Goal: Task Accomplishment & Management: Manage account settings

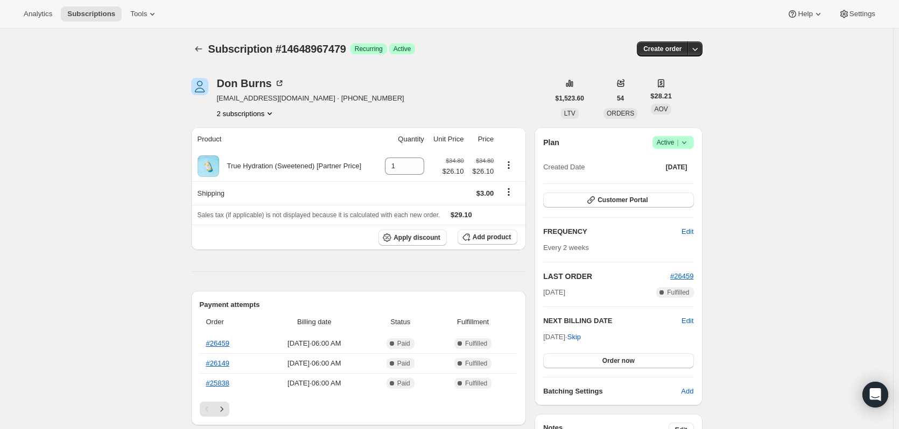
click at [689, 142] on icon at bounding box center [684, 142] width 11 height 11
click at [689, 161] on span "Pause subscription" at bounding box center [675, 164] width 59 height 8
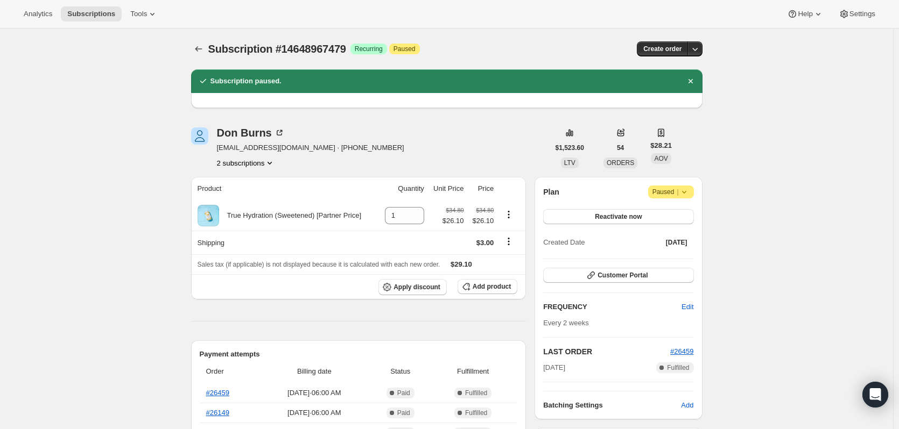
click at [241, 163] on button "2 subscriptions" at bounding box center [246, 163] width 59 height 11
click at [241, 182] on span "14580384055" at bounding box center [232, 183] width 43 height 8
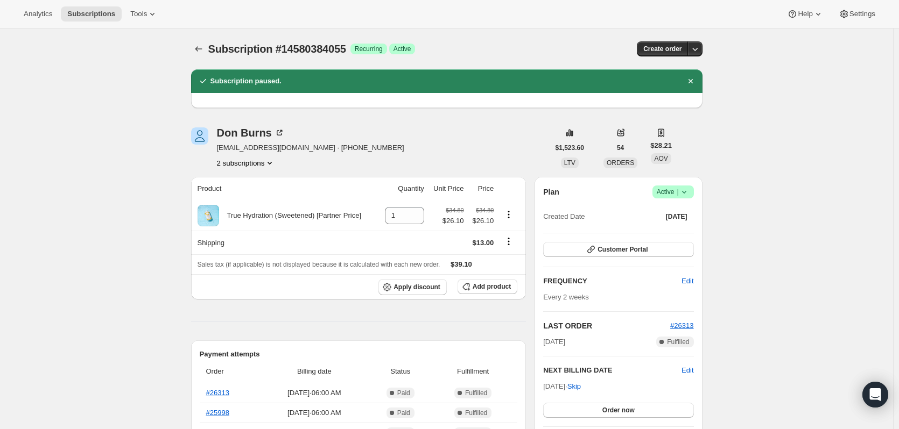
click at [686, 195] on icon at bounding box center [684, 192] width 11 height 11
click at [674, 216] on span "Pause subscription" at bounding box center [675, 213] width 59 height 8
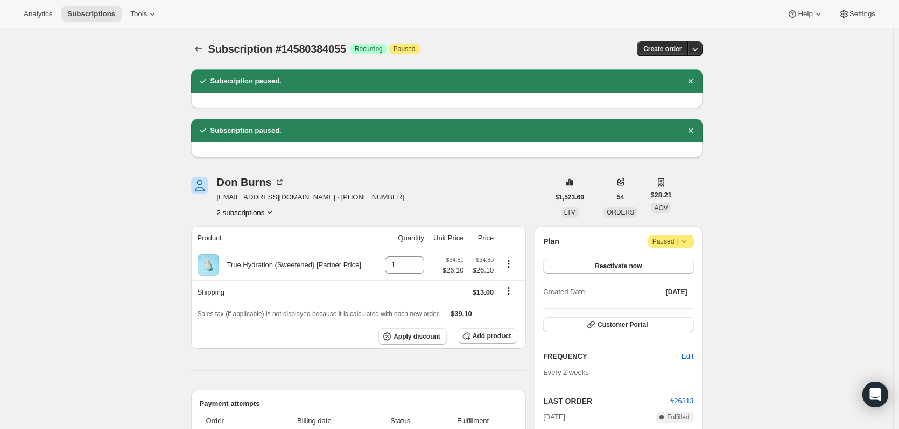
click at [266, 214] on button "2 subscriptions" at bounding box center [246, 212] width 59 height 11
click at [255, 251] on span "14648967479" at bounding box center [248, 251] width 75 height 11
click at [513, 290] on icon "Shipping actions" at bounding box center [508, 291] width 11 height 11
click at [510, 263] on icon "Product actions" at bounding box center [508, 264] width 11 height 11
click at [483, 334] on span "Add product" at bounding box center [491, 336] width 38 height 9
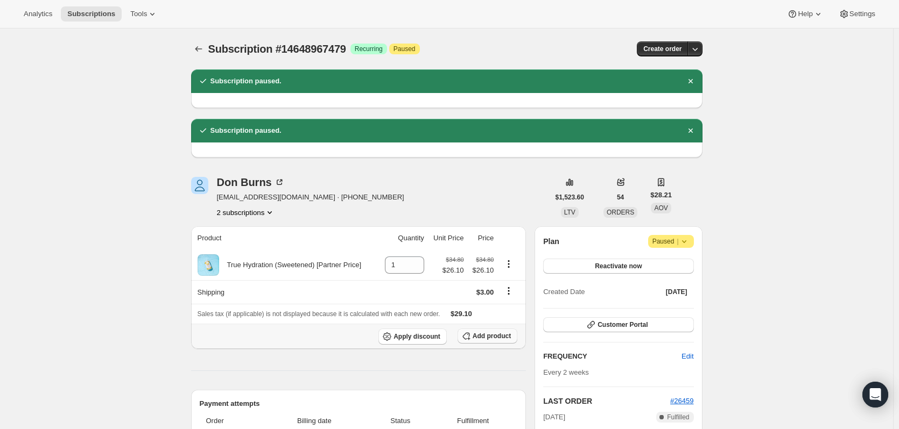
click at [497, 337] on span "Add product" at bounding box center [491, 336] width 38 height 9
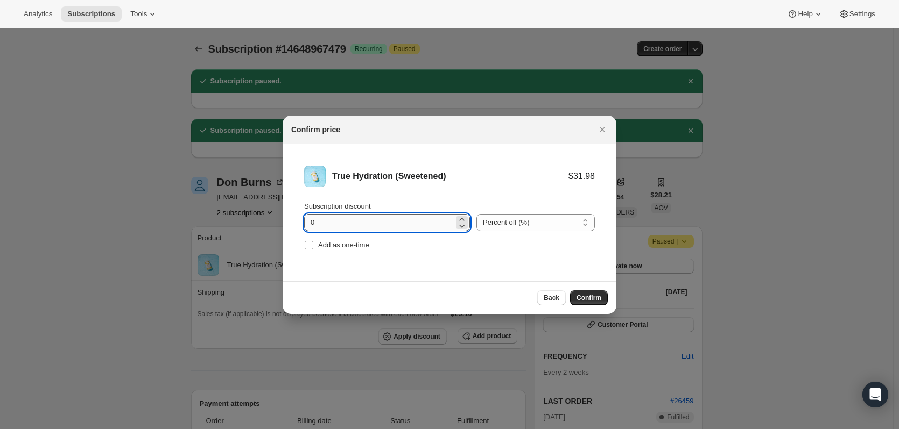
click at [357, 224] on input "0" at bounding box center [379, 222] width 150 height 17
drag, startPoint x: 350, startPoint y: 225, endPoint x: 246, endPoint y: 225, distance: 104.4
type input "15"
click at [585, 295] on span "Confirm" at bounding box center [588, 298] width 25 height 9
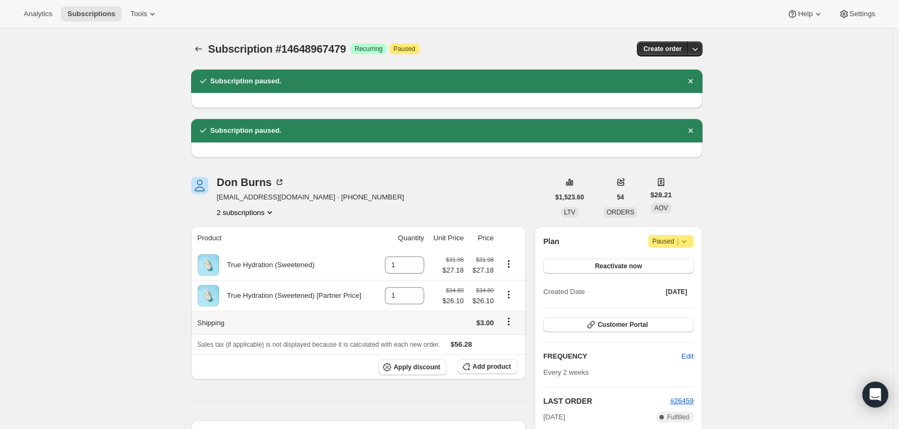
click at [510, 324] on icon "Shipping actions" at bounding box center [508, 321] width 11 height 11
click at [514, 347] on span "Edit shipping rate" at bounding box center [511, 344] width 54 height 8
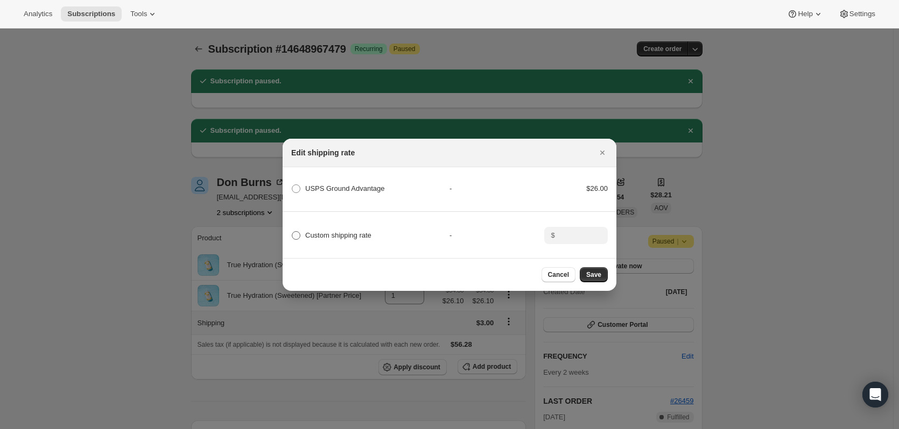
click at [357, 231] on span "Custom shipping rate" at bounding box center [338, 235] width 66 height 8
click at [292, 231] on input "Custom shipping rate" at bounding box center [292, 231] width 1 height 1
radio input "true"
click at [597, 279] on span "Save" at bounding box center [593, 275] width 15 height 9
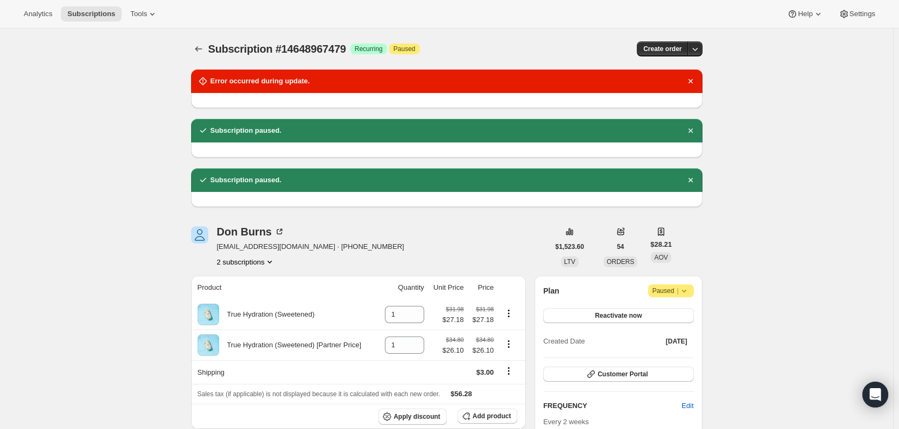
click at [265, 264] on button "2 subscriptions" at bounding box center [246, 262] width 59 height 11
click at [262, 285] on span "14580384055" at bounding box center [248, 282] width 75 height 11
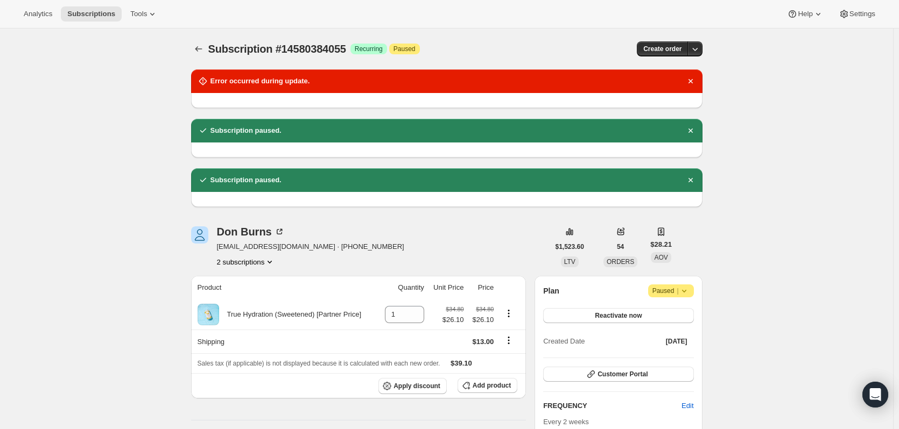
click at [235, 262] on button "2 subscriptions" at bounding box center [246, 262] width 59 height 11
click at [247, 307] on button "14648967479" at bounding box center [248, 300] width 81 height 17
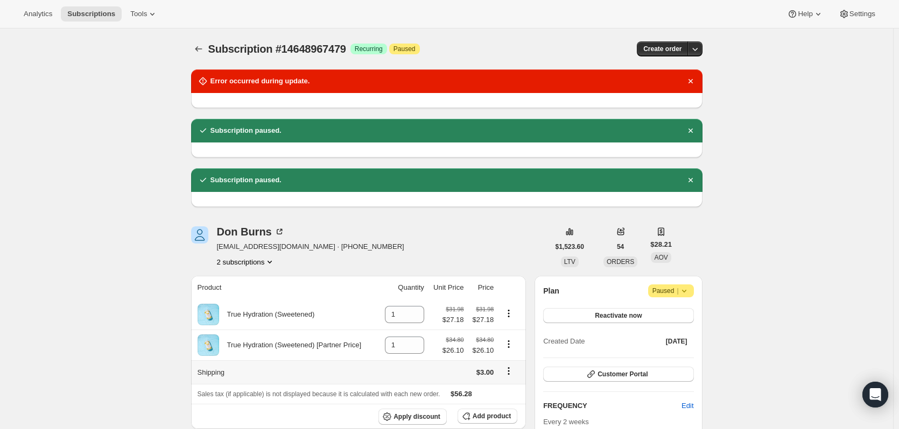
click at [510, 375] on icon "Shipping actions" at bounding box center [509, 374] width 2 height 2
click at [507, 397] on span "Edit shipping rate" at bounding box center [511, 393] width 54 height 8
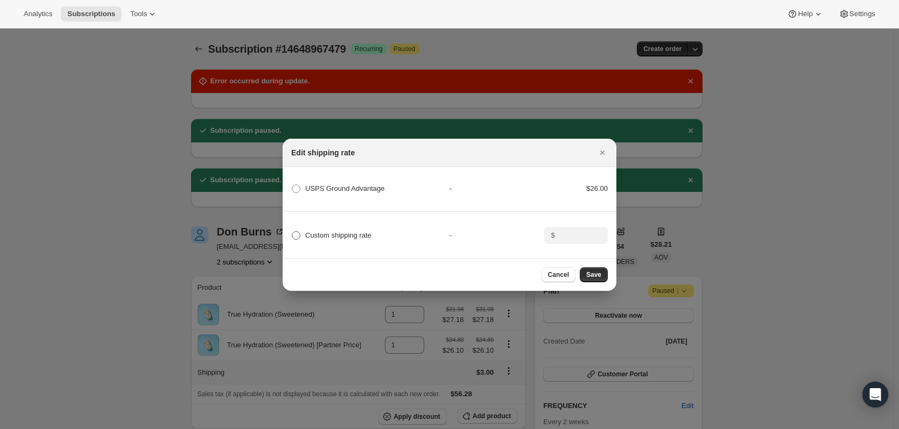
click at [303, 230] on label "Custom shipping rate" at bounding box center [331, 235] width 80 height 15
click at [292, 231] on input "Custom shipping rate" at bounding box center [292, 231] width 1 height 1
radio input "true"
click at [573, 232] on input ":rss:" at bounding box center [574, 235] width 33 height 17
type input "13.00"
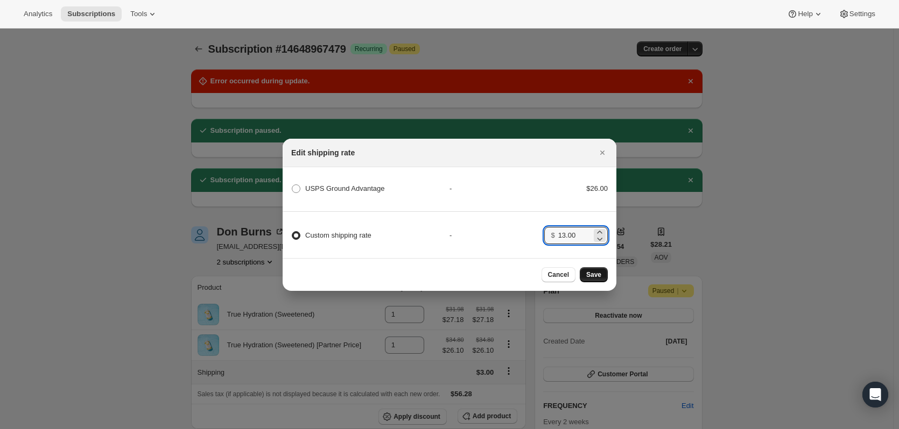
click at [593, 276] on span "Save" at bounding box center [593, 275] width 15 height 9
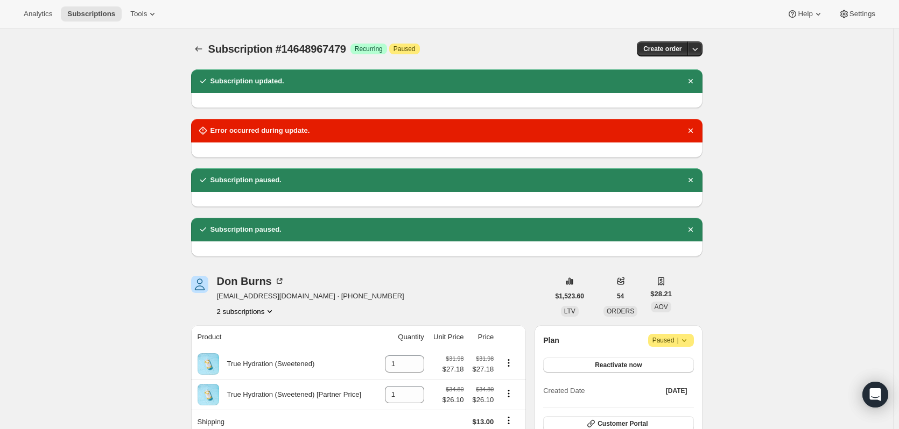
scroll to position [54, 0]
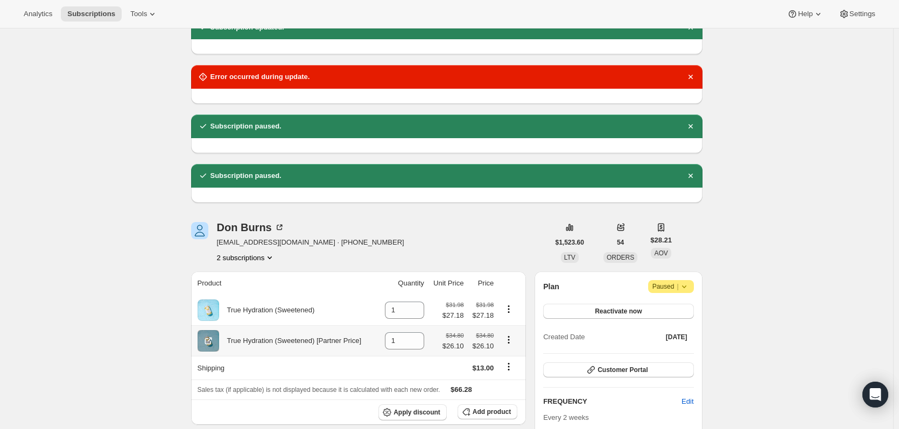
click at [510, 341] on icon "Product actions" at bounding box center [509, 340] width 2 height 2
click at [523, 364] on span "Remove" at bounding box center [511, 361] width 40 height 11
type input "0"
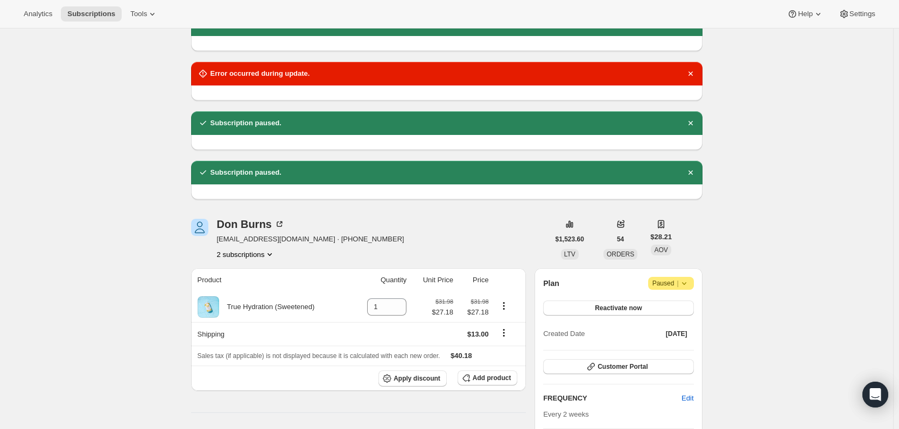
scroll to position [161, 0]
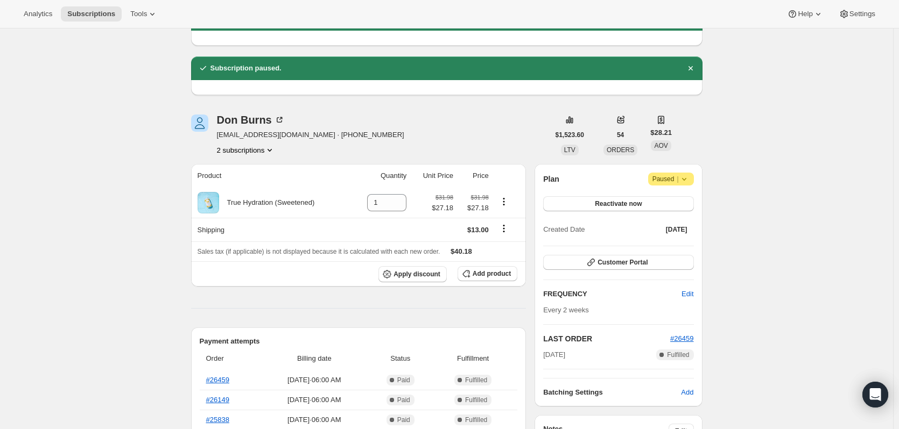
click at [777, 277] on div "Subscription #14648967479. This page is ready Subscription #14648967479 Success…" at bounding box center [446, 422] width 893 height 1111
click at [265, 145] on button "2 subscriptions" at bounding box center [246, 150] width 59 height 11
click at [255, 171] on span "14580384055" at bounding box center [248, 170] width 75 height 11
